Goal: Information Seeking & Learning: Check status

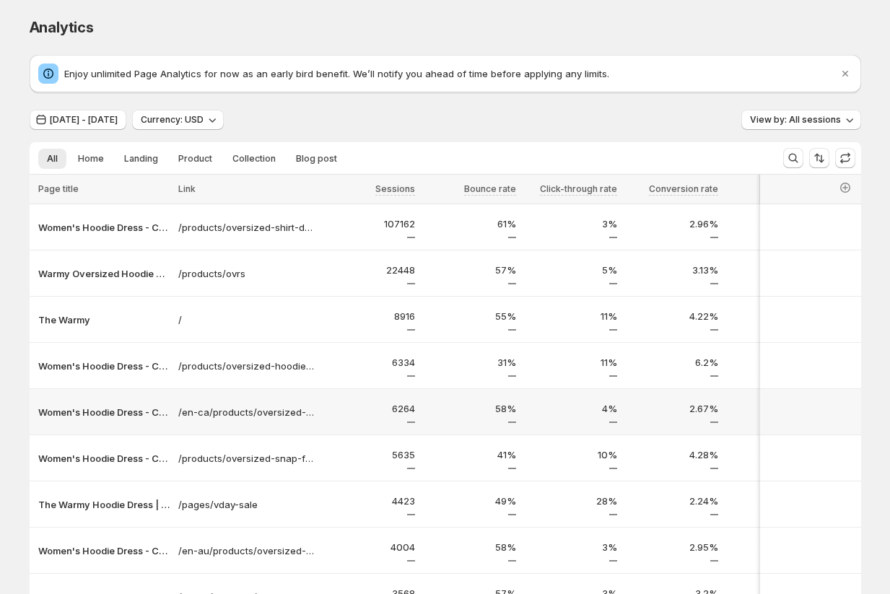
scroll to position [50, 0]
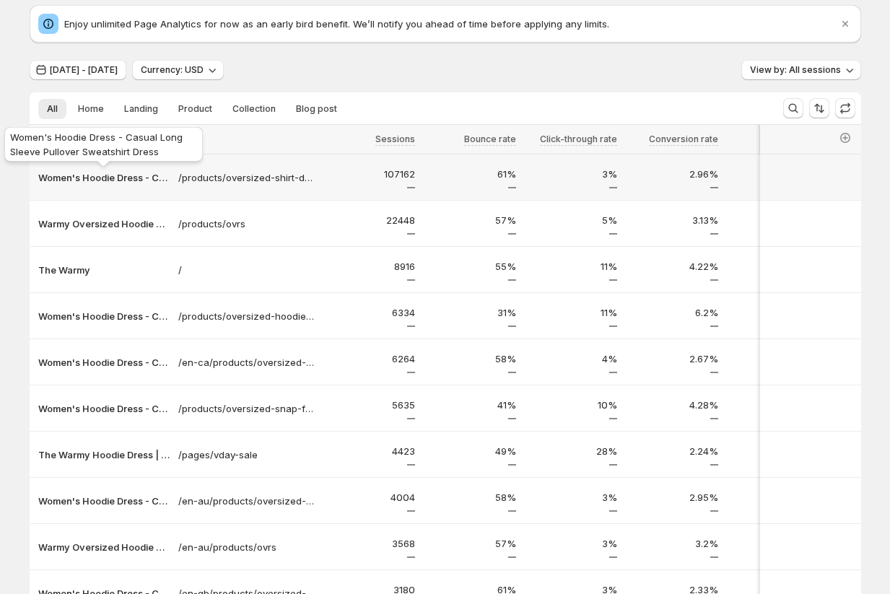
click at [97, 170] on div "Women's Hoodie Dress - Casual Long Sleeve Pullover Sweatshirt Dress" at bounding box center [103, 147] width 204 height 46
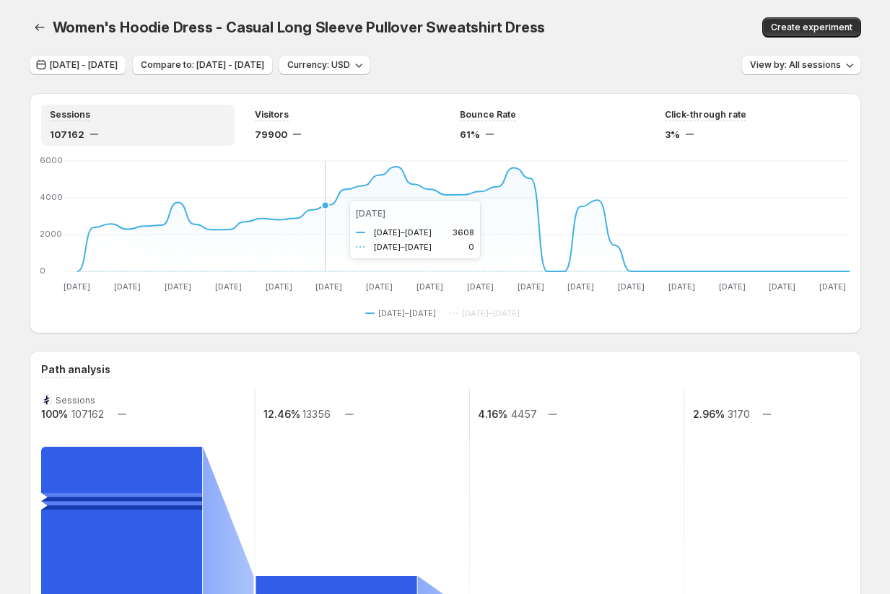
drag, startPoint x: 170, startPoint y: 207, endPoint x: 382, endPoint y: 190, distance: 212.1
click at [382, 190] on icon "[DATE] Jun [DATE] [DATE] [DATE] [DATE] [DATE] [DATE] [DATE] [DATE] [DATE] [DATE…" at bounding box center [445, 225] width 808 height 136
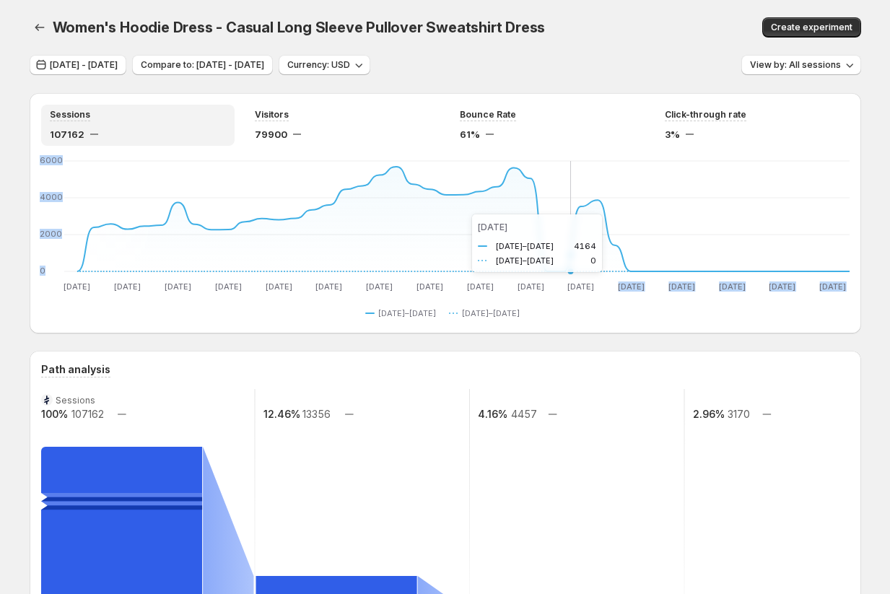
drag, startPoint x: 494, startPoint y: 214, endPoint x: 310, endPoint y: 214, distance: 184.0
click at [310, 214] on icon "[DATE] Jun [DATE] [DATE] [DATE] [DATE] [DATE] [DATE] [DATE] [DATE] [DATE] [DATE…" at bounding box center [445, 225] width 808 height 136
click at [321, 323] on div "Sessions 107162 Visitors 79900 Bounce Rate 61% Click-through rate 3% [DATE] Jun…" at bounding box center [445, 213] width 831 height 240
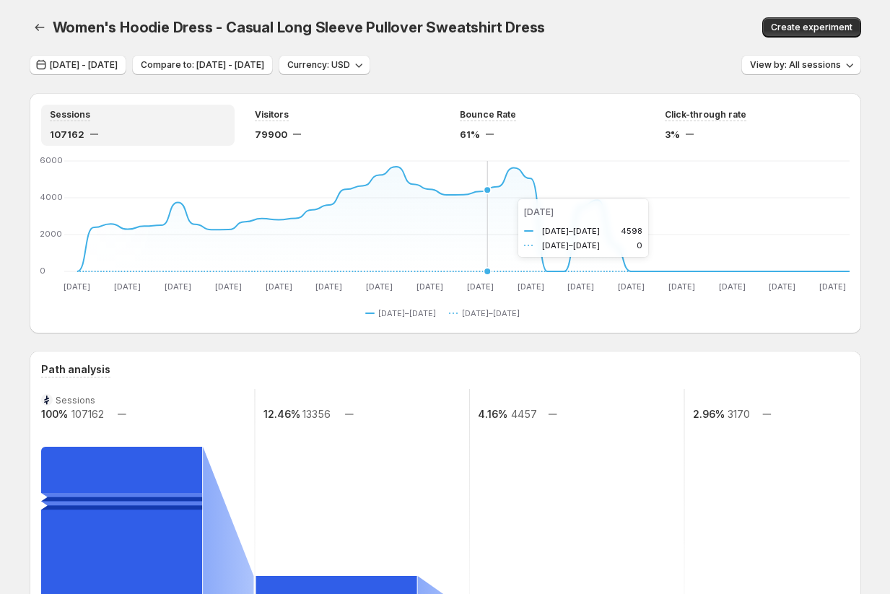
drag, startPoint x: 172, startPoint y: 214, endPoint x: 520, endPoint y: 195, distance: 349.1
click at [520, 195] on icon "[DATE] Jun [DATE] [DATE] [DATE] [DATE] [DATE] [DATE] [DATE] [DATE] [DATE] [DATE…" at bounding box center [445, 225] width 808 height 136
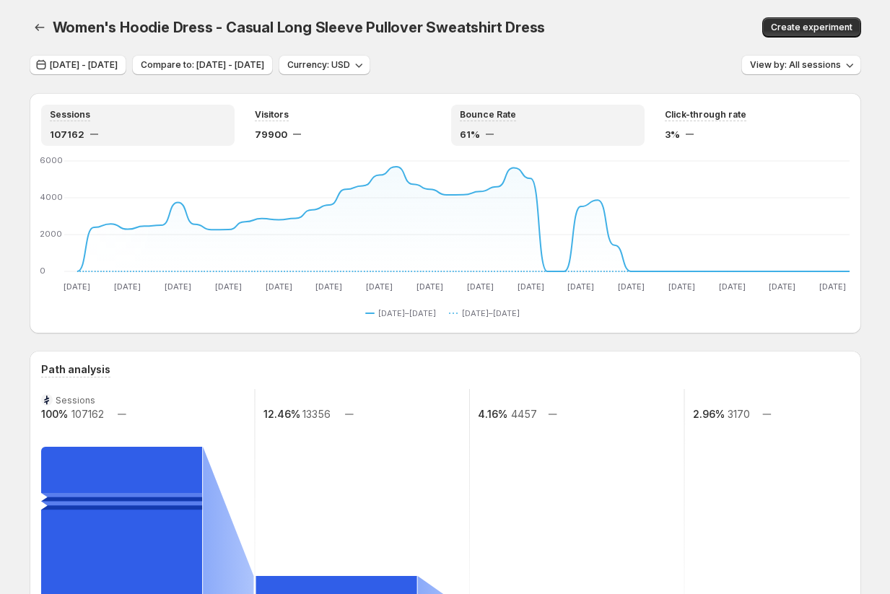
click at [561, 126] on div "Bounce Rate 61%" at bounding box center [548, 125] width 176 height 32
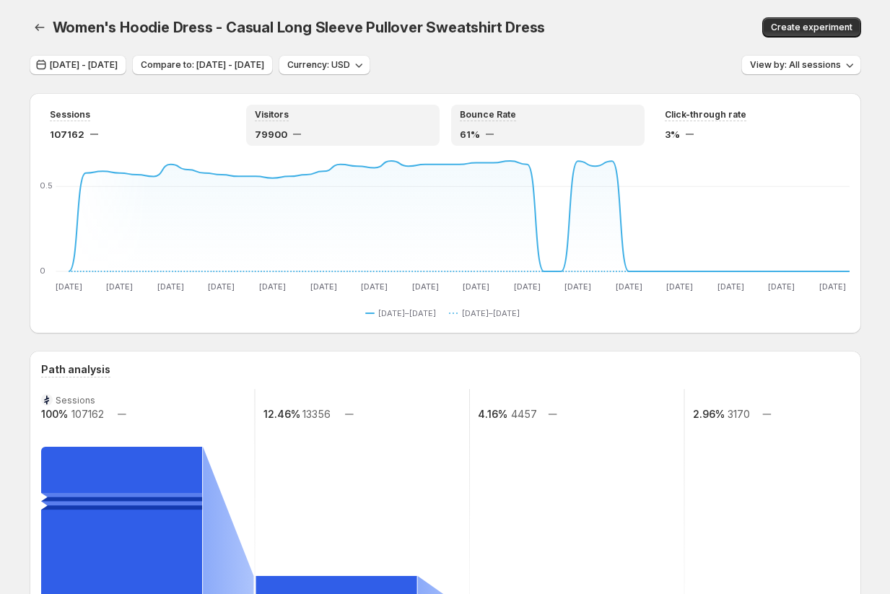
click at [346, 136] on div "79900" at bounding box center [343, 134] width 176 height 14
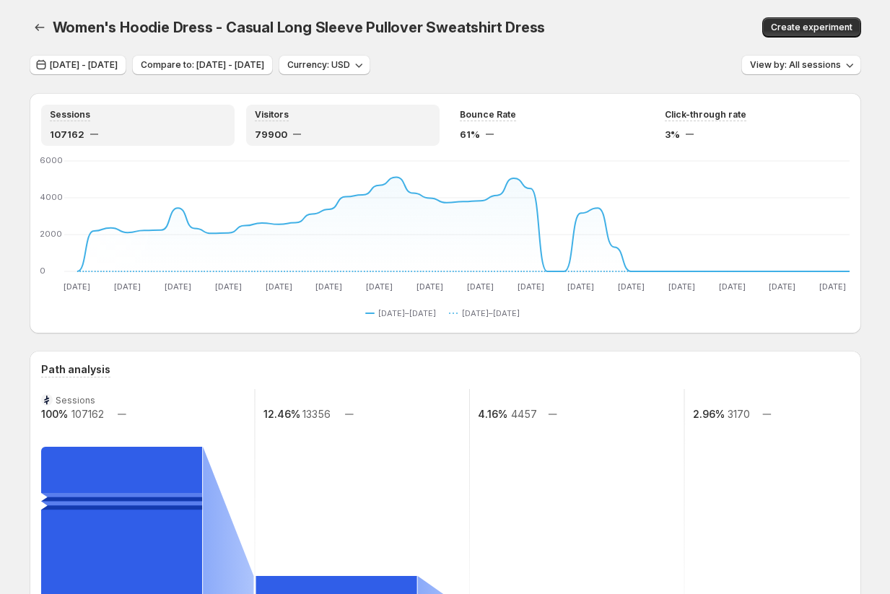
click at [214, 136] on div "107162" at bounding box center [138, 134] width 176 height 14
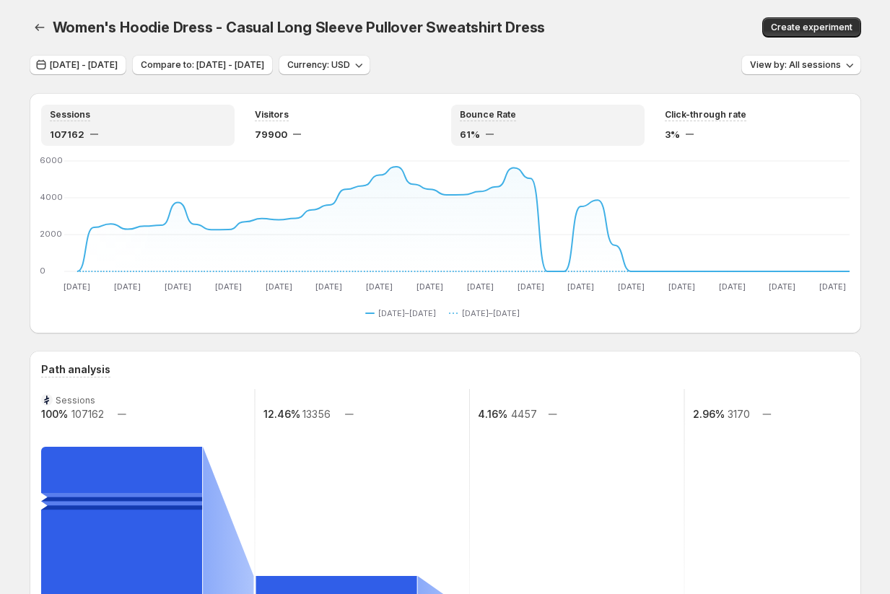
click at [541, 130] on div "61%" at bounding box center [548, 134] width 176 height 14
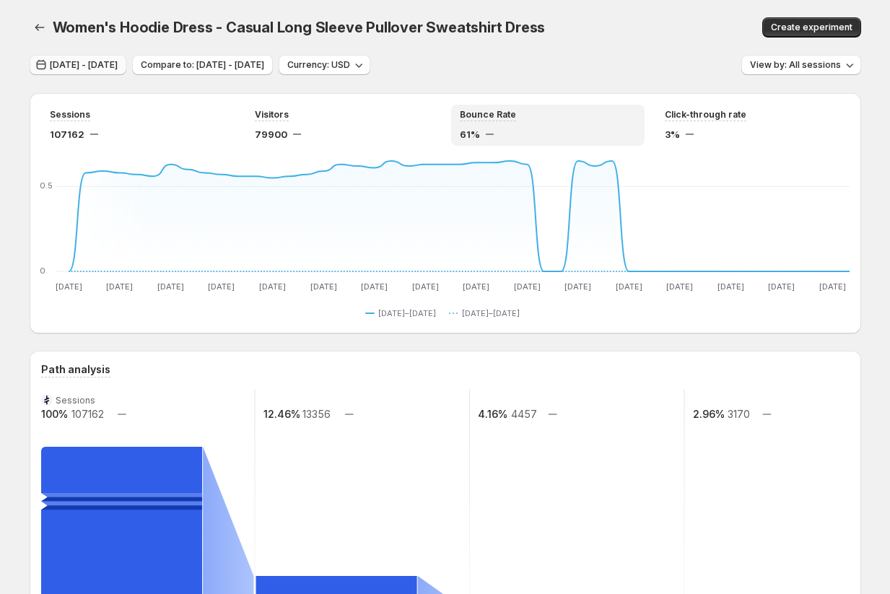
click at [95, 66] on span "[DATE] - [DATE]" at bounding box center [84, 65] width 68 height 12
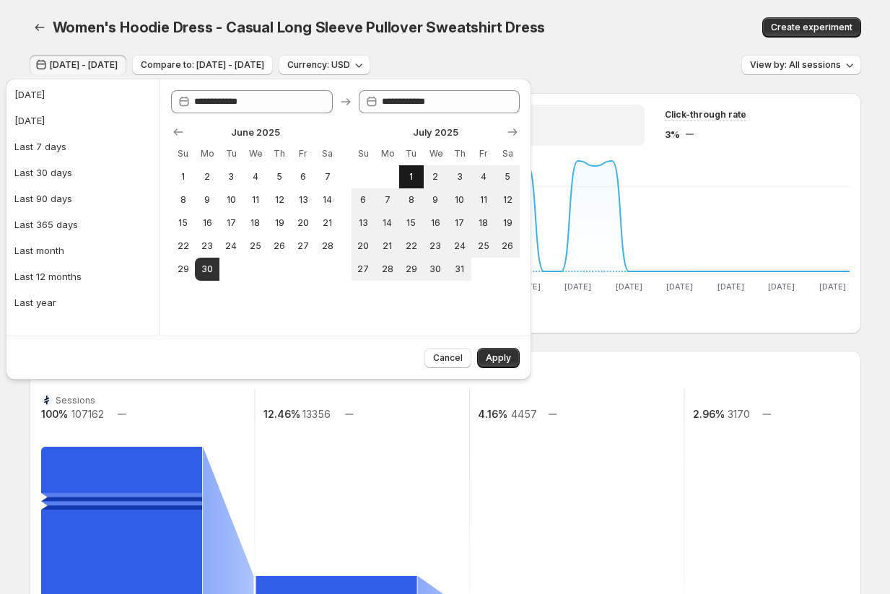
click at [415, 178] on span "1" at bounding box center [411, 177] width 12 height 12
type input "**********"
click at [465, 273] on span "31" at bounding box center [459, 269] width 12 height 12
type input "**********"
click at [501, 357] on span "Apply" at bounding box center [498, 358] width 25 height 12
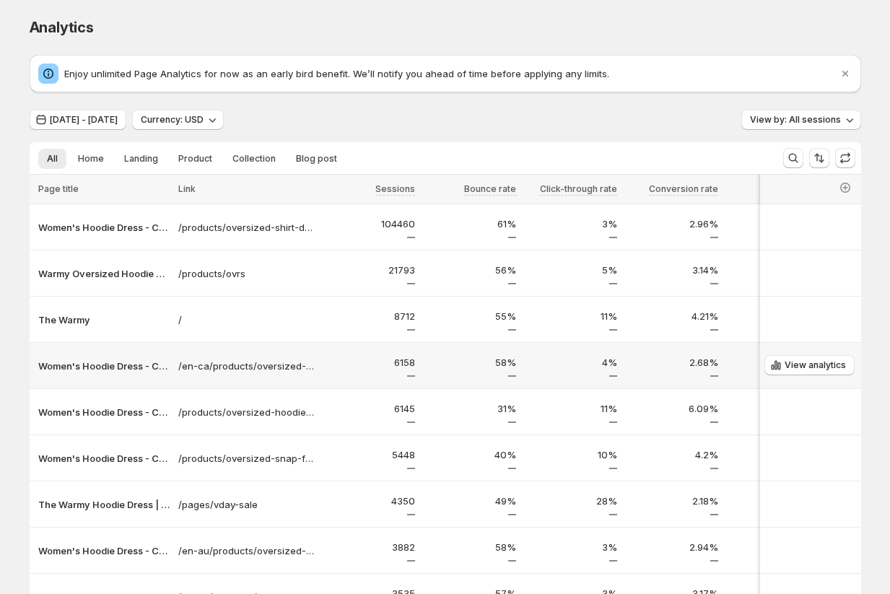
scroll to position [192, 0]
